Goal: Task Accomplishment & Management: Use online tool/utility

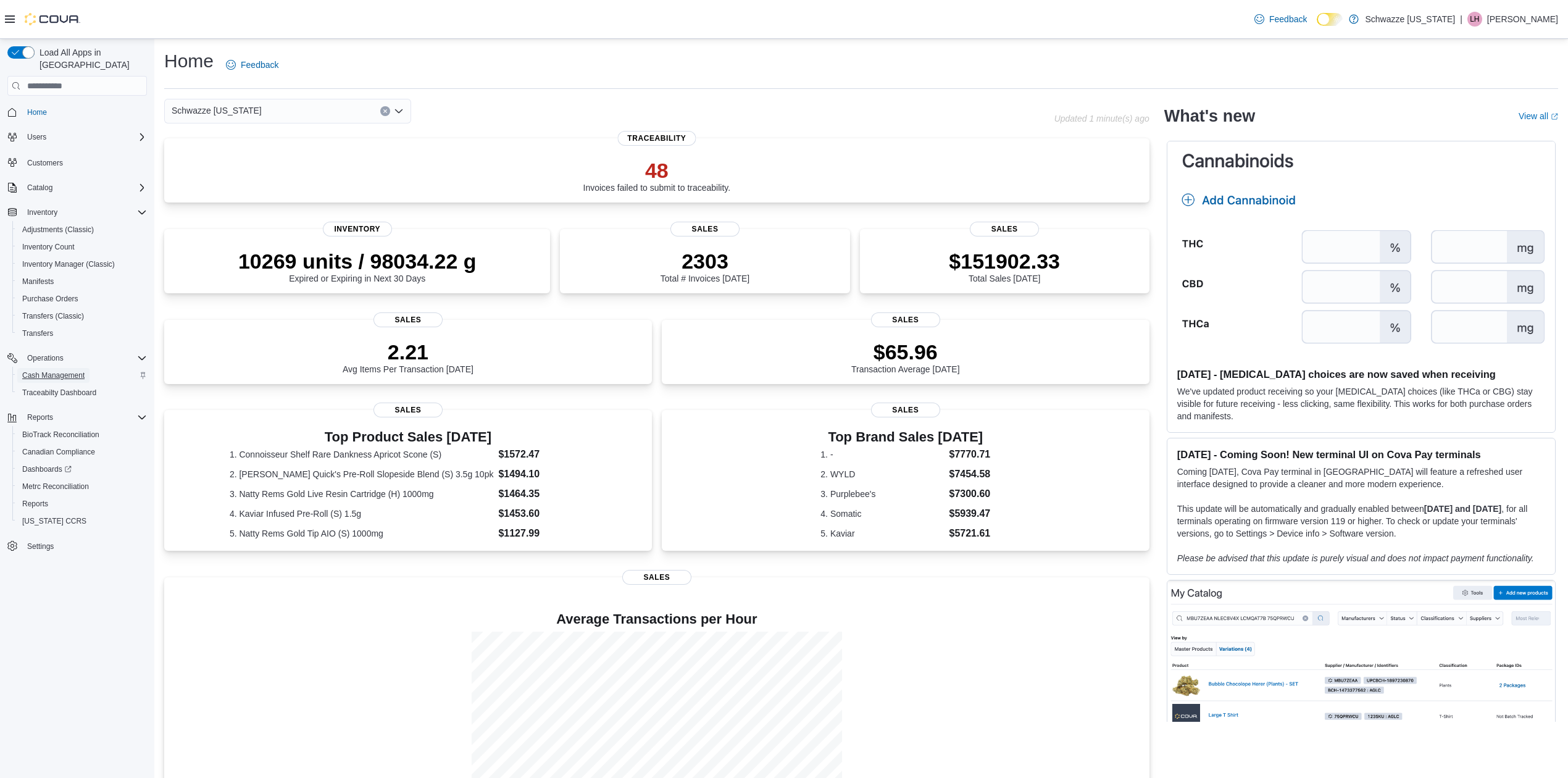
click at [62, 368] on span "Cash Management" at bounding box center [53, 376] width 62 height 15
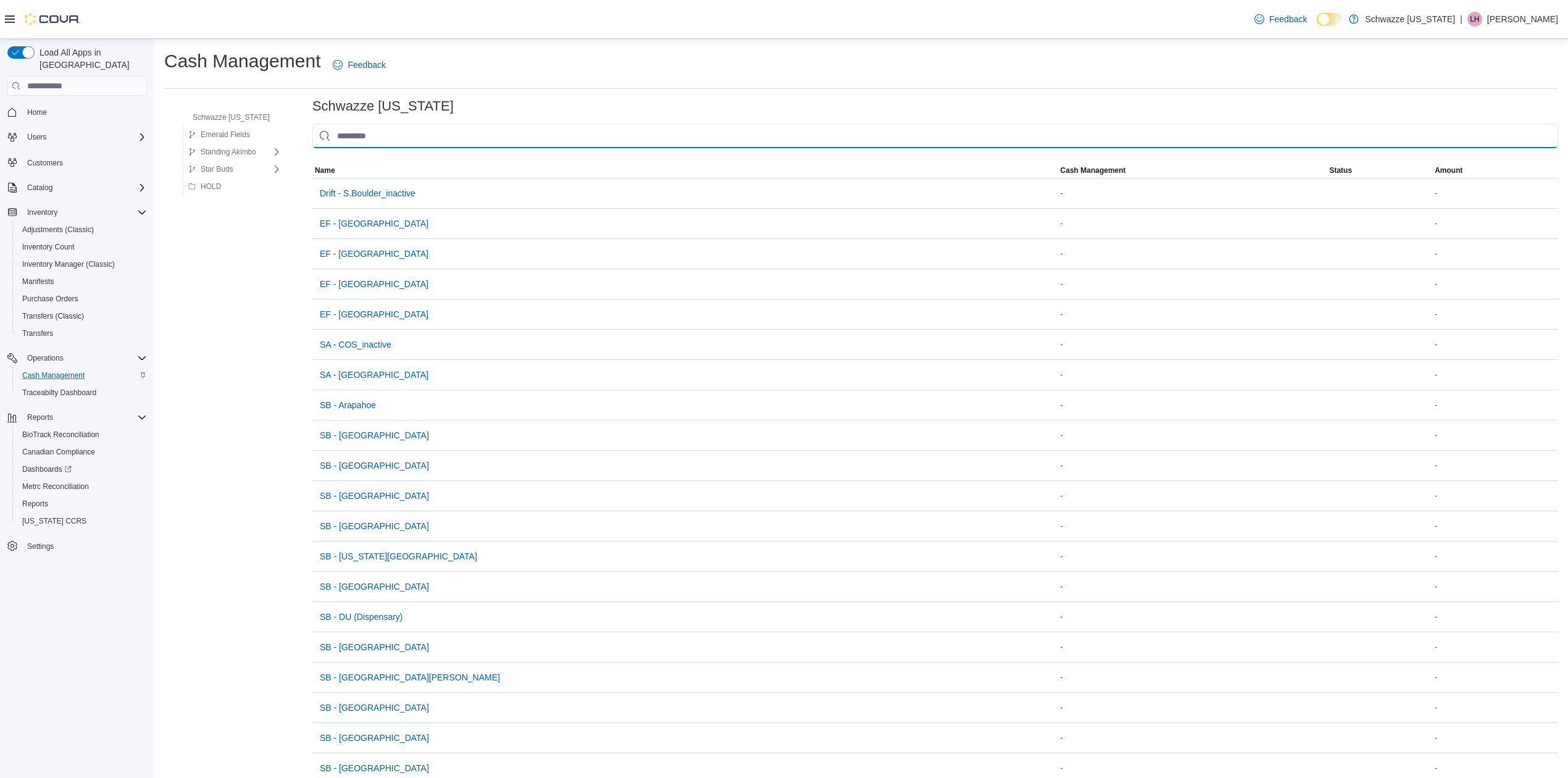
click at [366, 124] on input "This is a search bar. As you type, the results lower in the page will automatic…" at bounding box center [935, 135] width 1246 height 25
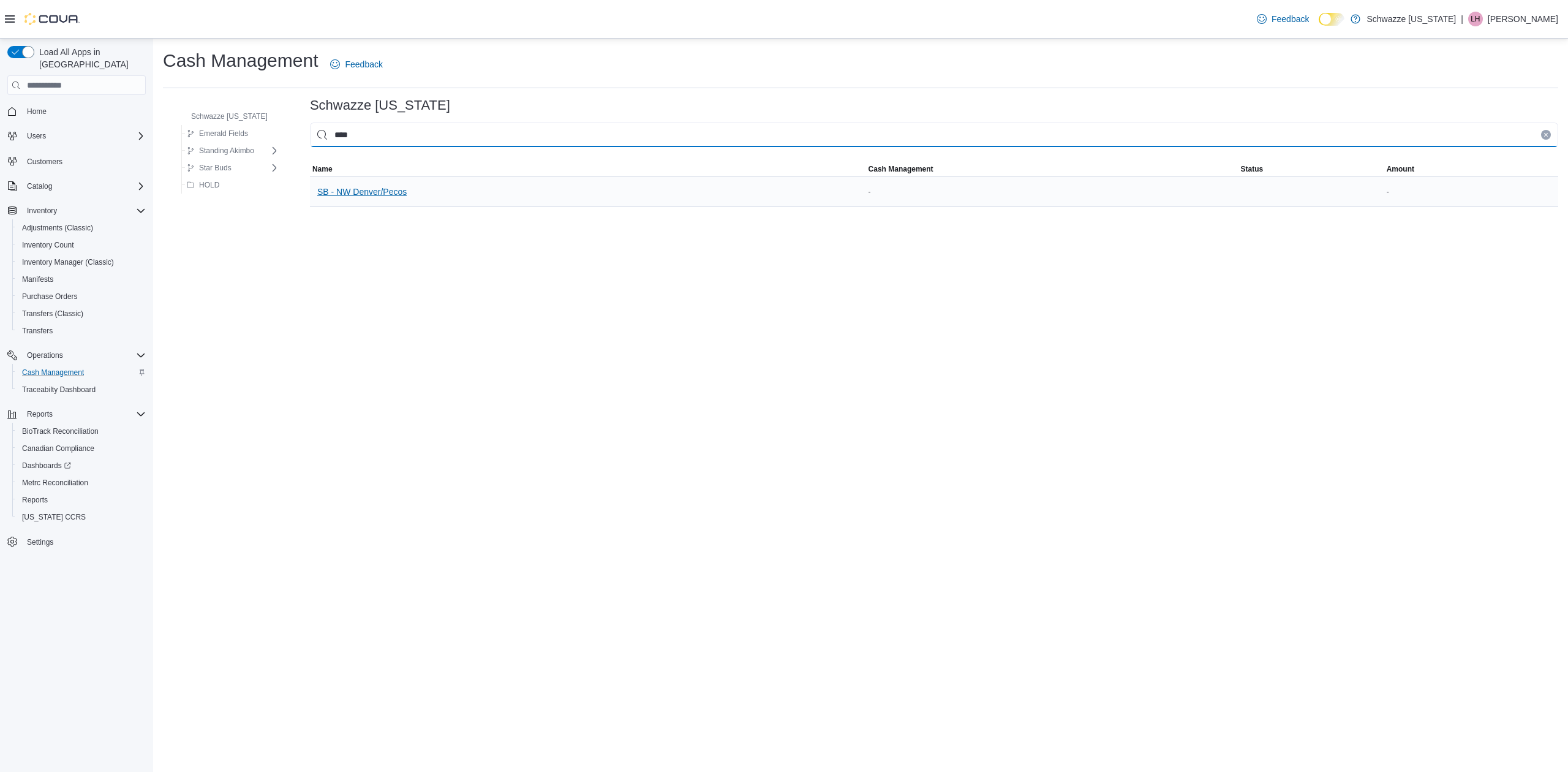
type input "****"
click at [360, 188] on span "SB - NW Denver/Pecos" at bounding box center [362, 192] width 90 height 13
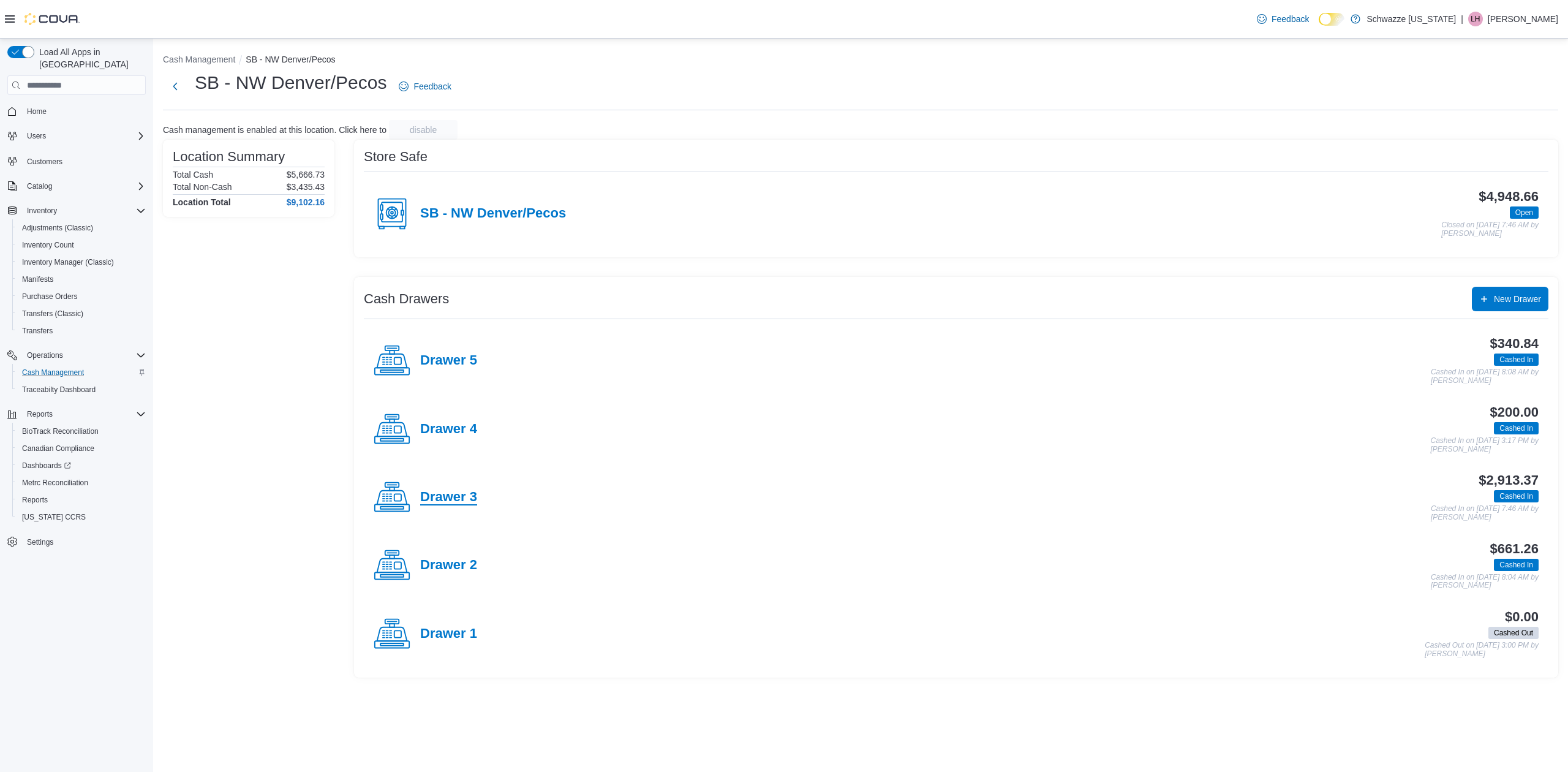
click at [437, 498] on h4 "Drawer 3" at bounding box center [448, 498] width 57 height 16
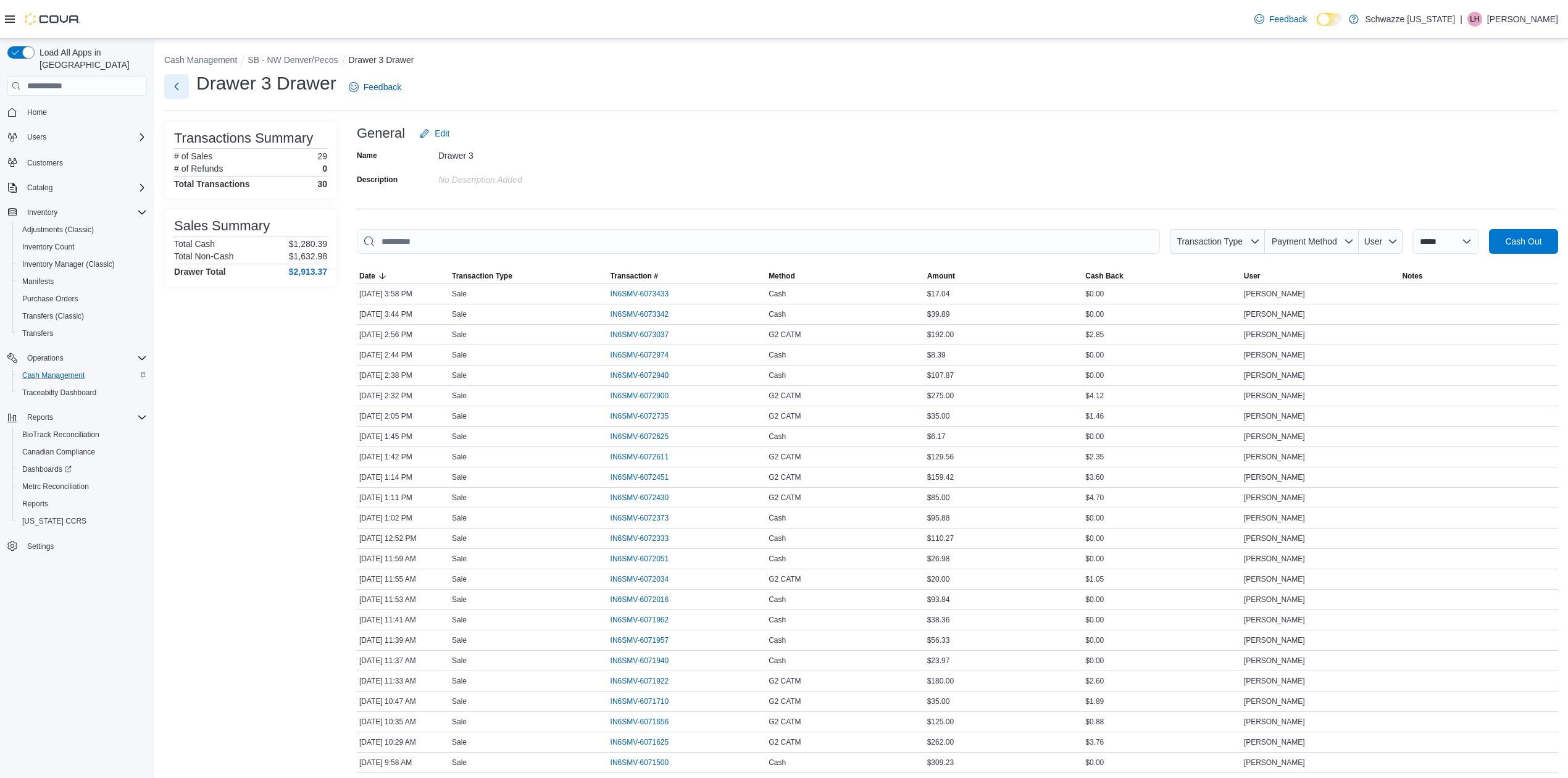
click at [172, 87] on button "Next" at bounding box center [176, 86] width 25 height 25
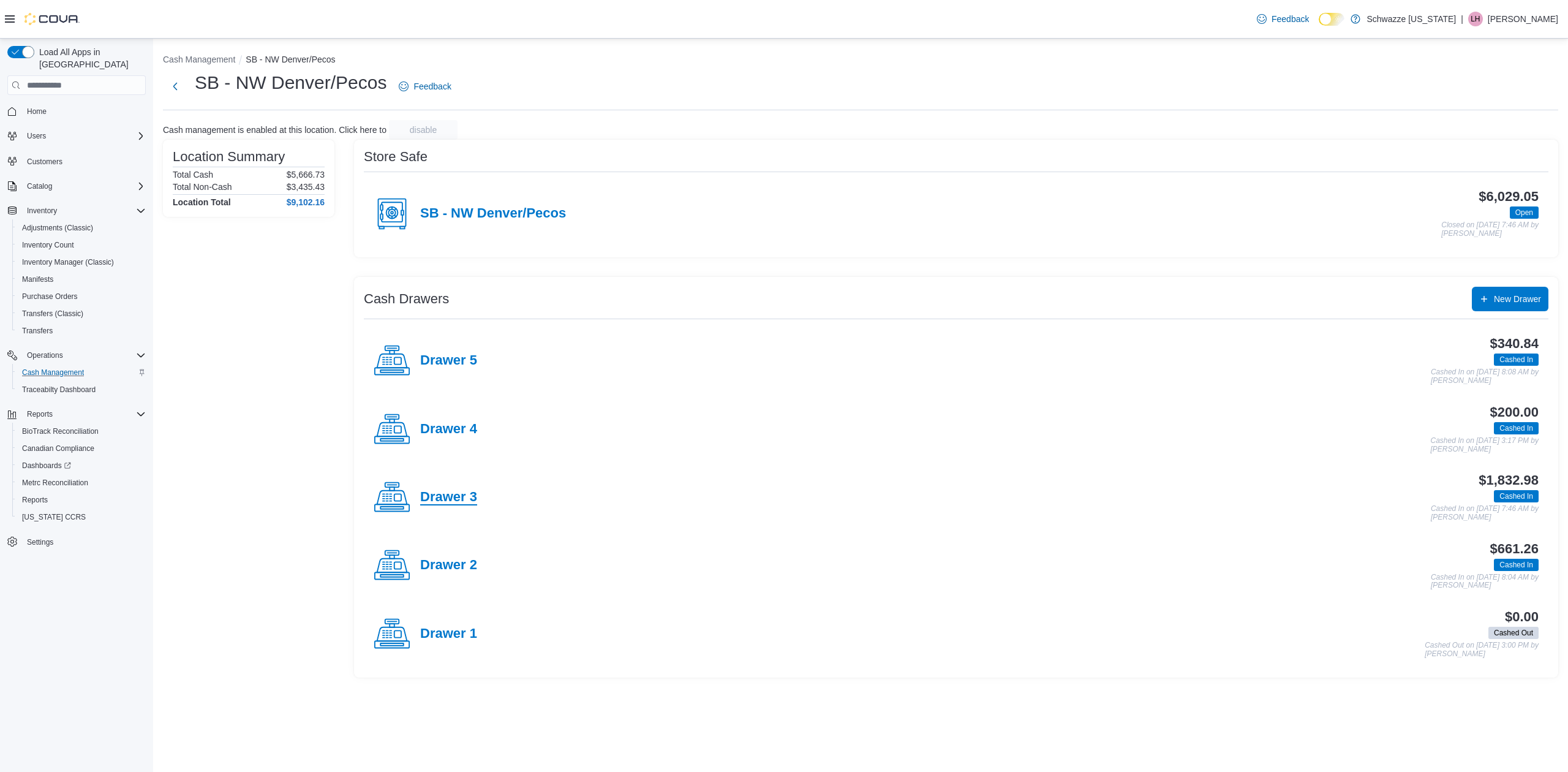
click at [446, 493] on h4 "Drawer 3" at bounding box center [448, 498] width 57 height 16
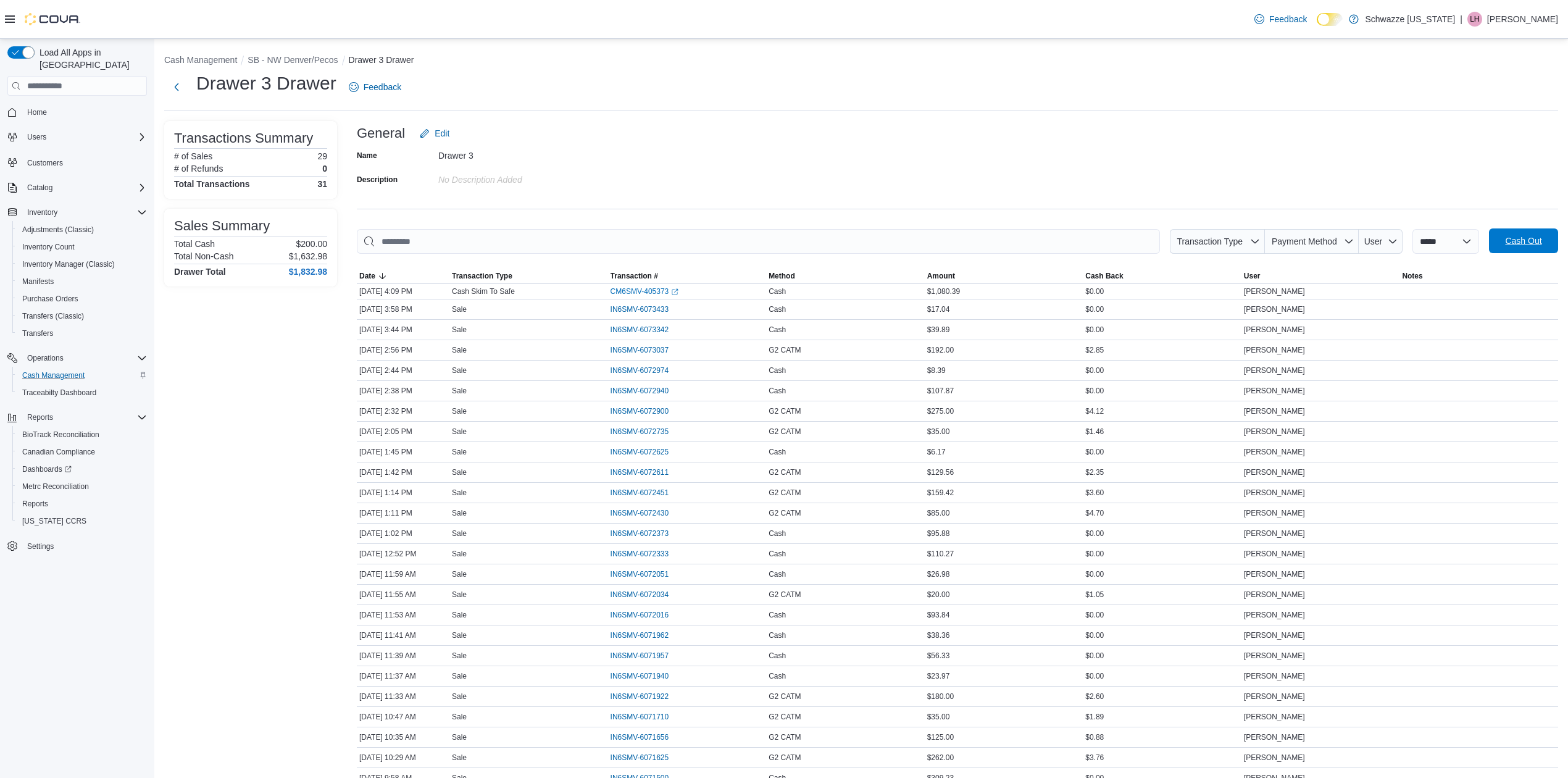
click at [1528, 246] on span "Cash Out" at bounding box center [1524, 241] width 37 height 13
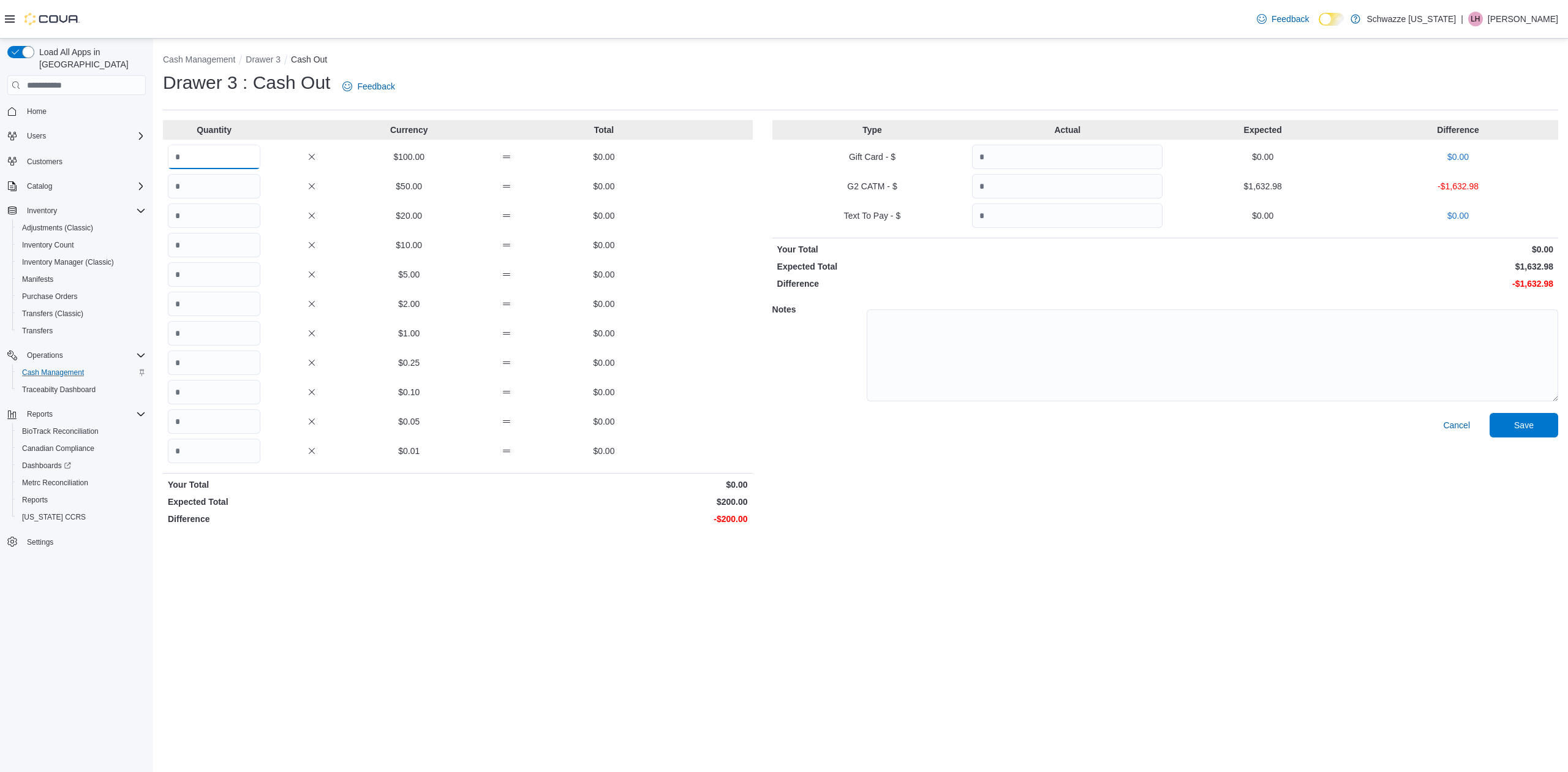
click at [219, 162] on input "Quantity" at bounding box center [214, 156] width 93 height 24
type input "*"
click at [986, 192] on input "Quantity" at bounding box center [1067, 186] width 190 height 24
type input "*******"
click at [1289, 334] on textarea at bounding box center [1213, 355] width 692 height 92
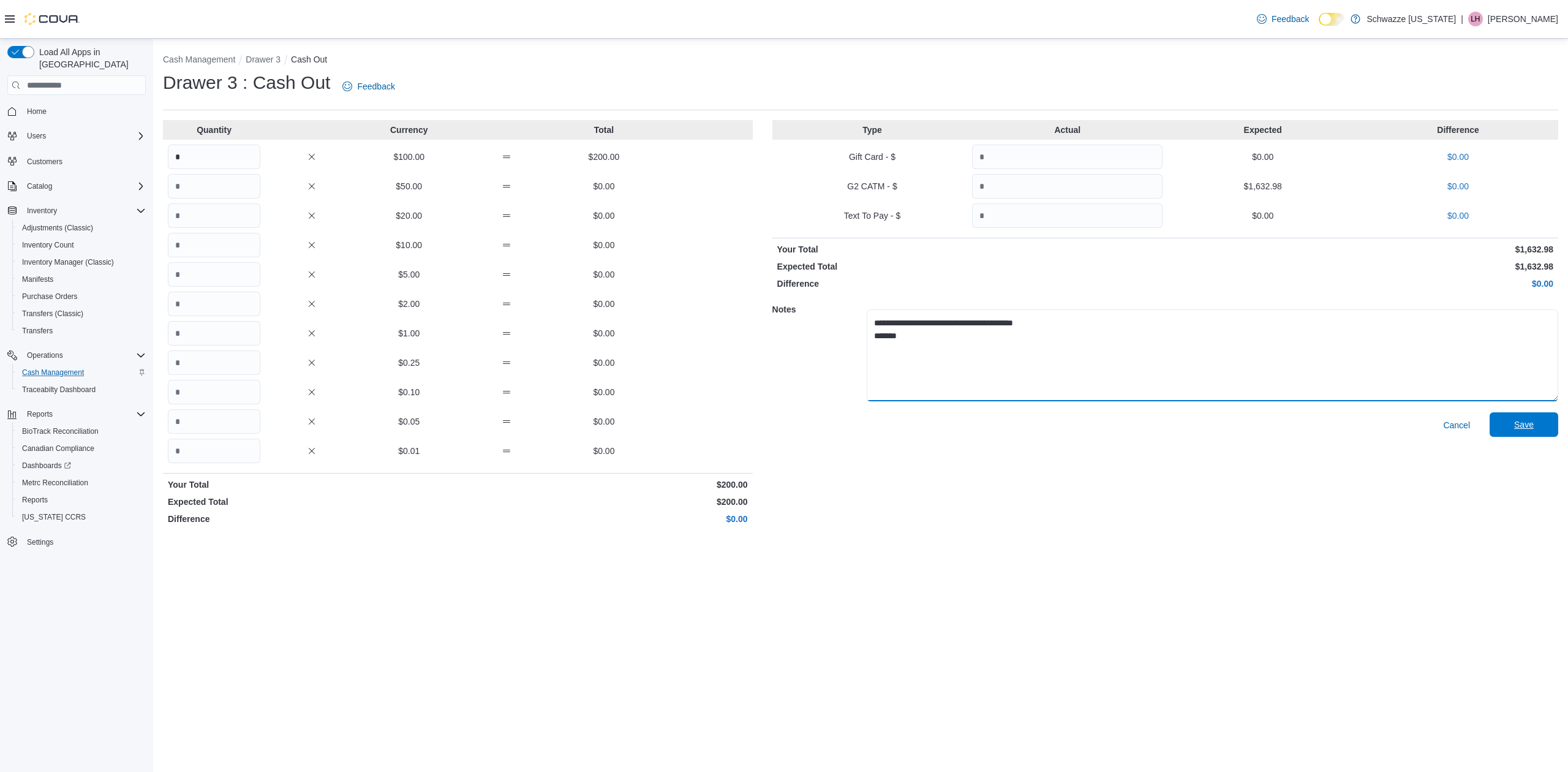
type textarea "**********"
click at [1540, 422] on span "Save" at bounding box center [1524, 425] width 54 height 24
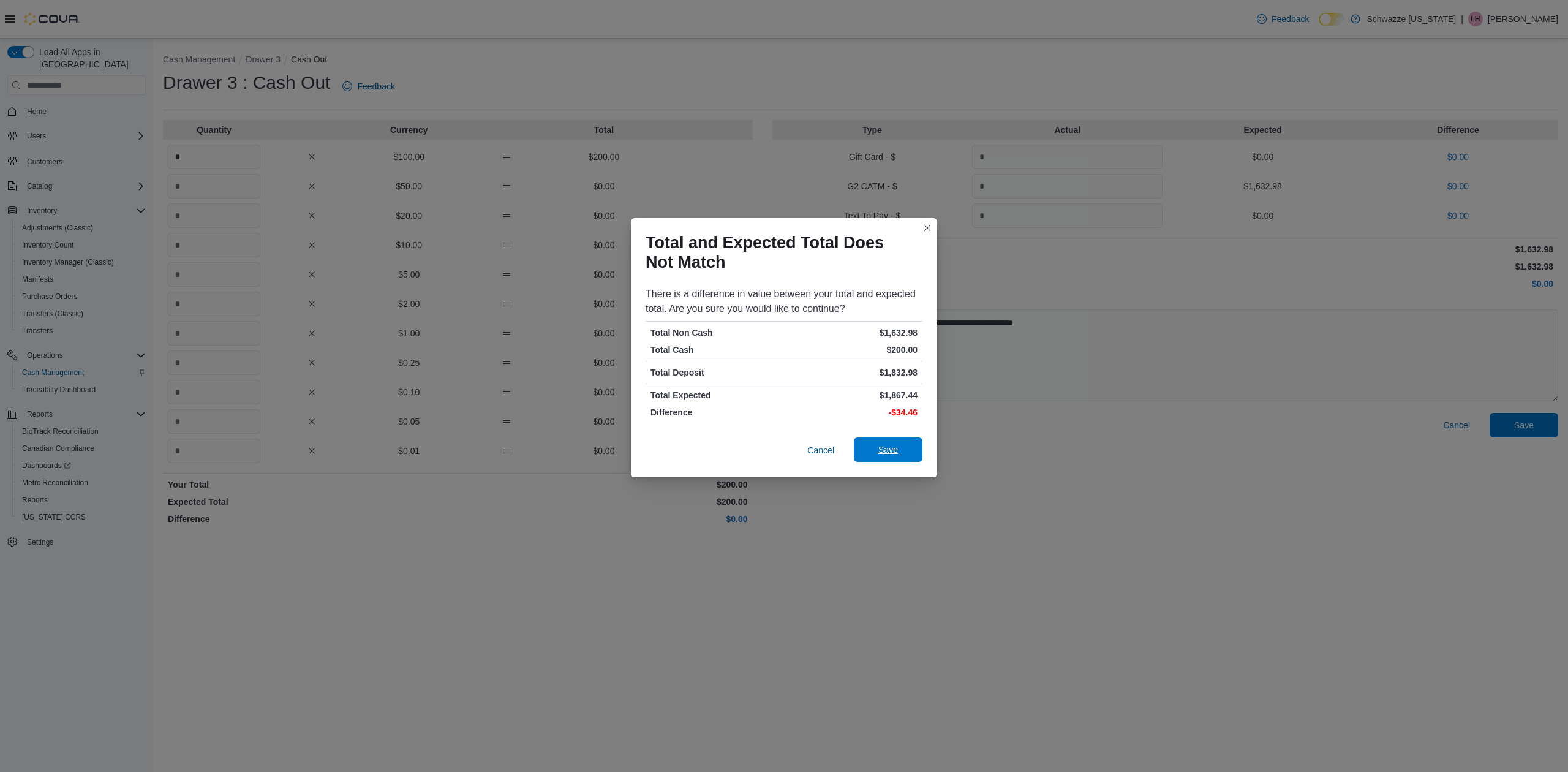
click at [895, 446] on span "Save" at bounding box center [888, 450] width 20 height 13
